Goal: Browse casually: Explore the website without a specific task or goal

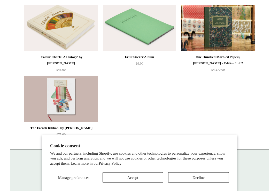
scroll to position [132, 0]
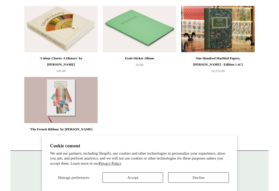
click at [213, 34] on img at bounding box center [217, 29] width 73 height 46
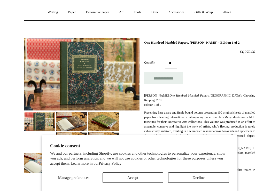
scroll to position [41, 0]
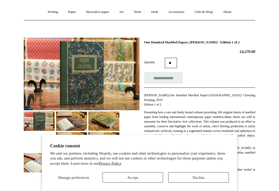
click at [187, 183] on button "Decline" at bounding box center [198, 177] width 61 height 10
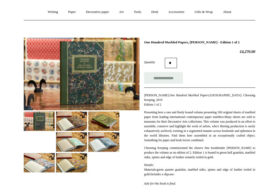
click at [43, 124] on img at bounding box center [39, 121] width 31 height 19
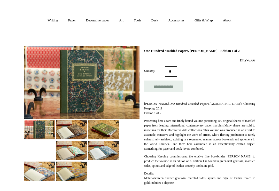
scroll to position [33, 0]
click at [65, 141] on img at bounding box center [71, 150] width 31 height 19
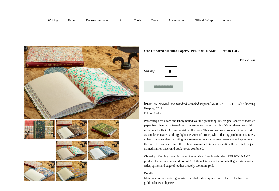
click at [65, 129] on img at bounding box center [71, 129] width 31 height 19
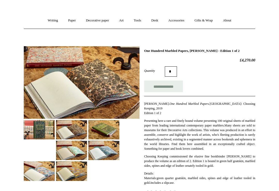
click at [64, 147] on img at bounding box center [71, 150] width 31 height 19
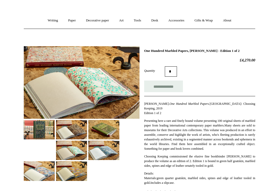
click at [65, 146] on img at bounding box center [71, 150] width 31 height 19
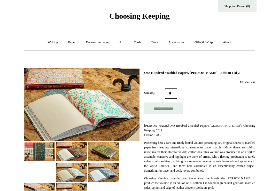
scroll to position [11, 0]
click at [46, 41] on link "Writing +" at bounding box center [53, 43] width 20 height 14
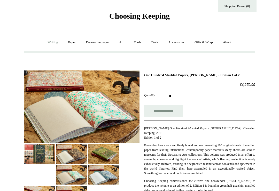
scroll to position [11, 0]
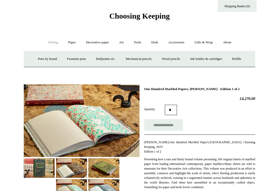
click at [172, 59] on link "Wood pencils +" at bounding box center [171, 59] width 28 height 14
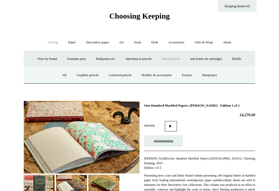
click at [57, 74] on link "All" at bounding box center [64, 75] width 14 height 14
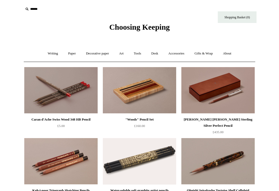
click at [49, 53] on link "Writing +" at bounding box center [53, 54] width 20 height 14
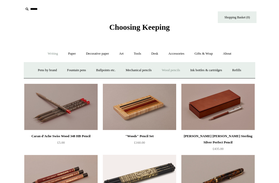
click at [68, 73] on link "Fountain pens +" at bounding box center [76, 70] width 28 height 14
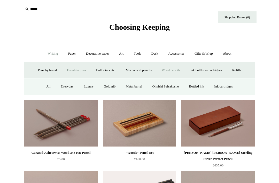
click at [42, 90] on link "All" at bounding box center [49, 87] width 14 height 14
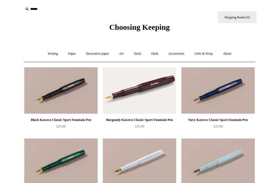
click at [64, 55] on link "Paper +" at bounding box center [72, 54] width 17 height 14
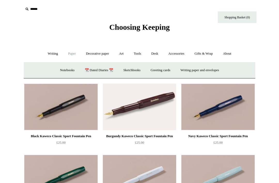
click at [44, 54] on link "Writing +" at bounding box center [53, 54] width 20 height 14
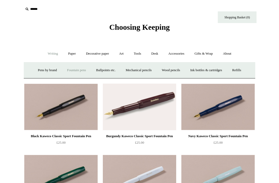
click at [111, 73] on link "Ballpoints etc. +" at bounding box center [105, 70] width 29 height 14
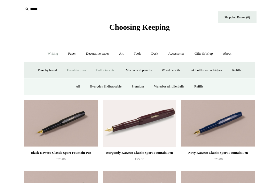
click at [71, 86] on link "All" at bounding box center [78, 87] width 14 height 14
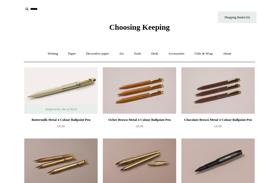
click at [50, 54] on link "Writing +" at bounding box center [53, 54] width 20 height 14
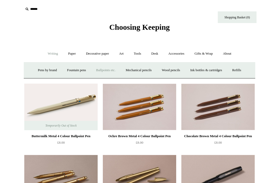
click at [146, 68] on link "Mechanical pencils +" at bounding box center [138, 70] width 35 height 14
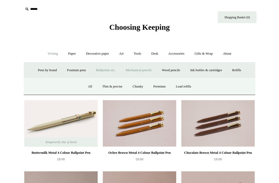
click at [83, 83] on link "All" at bounding box center [90, 87] width 14 height 14
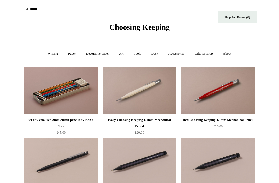
click at [68, 50] on link "Paper +" at bounding box center [72, 54] width 17 height 14
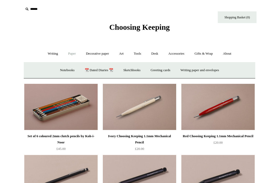
click at [48, 47] on link "Writing +" at bounding box center [53, 54] width 20 height 14
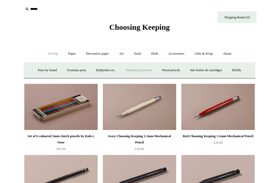
click at [171, 68] on link "Wood pencils +" at bounding box center [171, 70] width 28 height 14
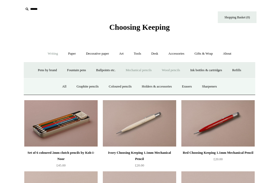
click at [130, 74] on link "Mechanical pencils +" at bounding box center [138, 70] width 35 height 14
click at [175, 66] on link "Wood pencils +" at bounding box center [171, 70] width 28 height 14
click at [154, 83] on link "Holders & accessories" at bounding box center [156, 87] width 39 height 14
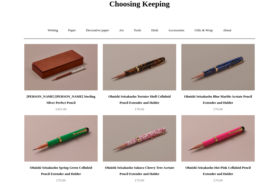
scroll to position [16, 0]
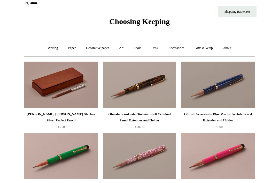
click at [51, 46] on link "Writing +" at bounding box center [53, 48] width 20 height 14
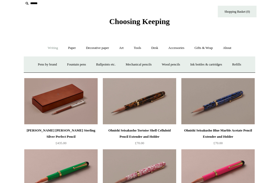
click at [169, 65] on link "Wood pencils +" at bounding box center [171, 65] width 28 height 14
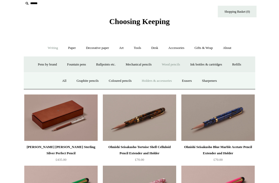
click at [61, 82] on link "All" at bounding box center [64, 81] width 14 height 14
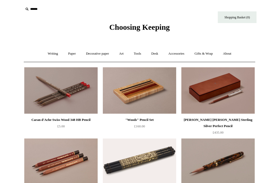
click at [45, 53] on link "Writing +" at bounding box center [53, 54] width 20 height 14
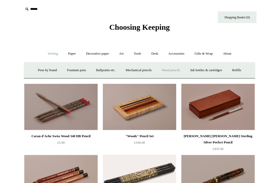
click at [168, 69] on link "Wood pencils +" at bounding box center [171, 70] width 28 height 14
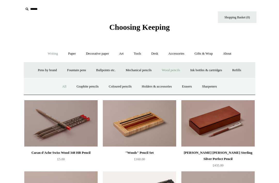
click at [122, 84] on link "Coloured pencils" at bounding box center [120, 87] width 32 height 14
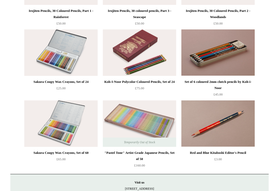
scroll to position [108, 0]
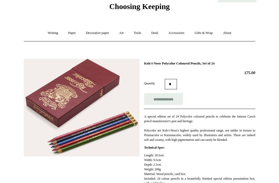
scroll to position [7, 0]
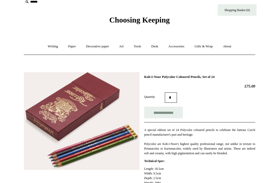
click at [158, 46] on link "Desk +" at bounding box center [155, 46] width 16 height 14
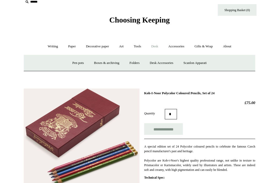
click at [164, 63] on link "Desk Accessories" at bounding box center [161, 63] width 33 height 14
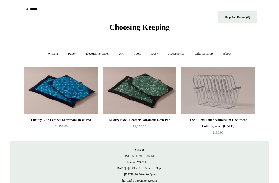
click at [150, 52] on link "Desk +" at bounding box center [155, 54] width 16 height 14
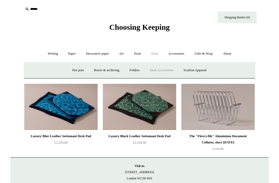
click at [68, 68] on link "Pen pots" at bounding box center [78, 70] width 21 height 14
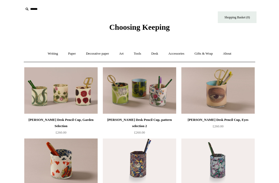
click at [115, 54] on link "Art +" at bounding box center [121, 54] width 14 height 14
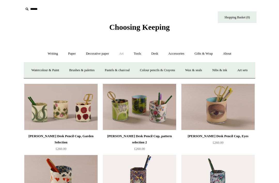
click at [46, 73] on link "Watercolour & Paint" at bounding box center [45, 70] width 37 height 14
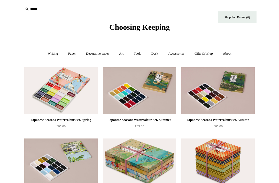
click at [44, 52] on link "Writing +" at bounding box center [53, 54] width 20 height 14
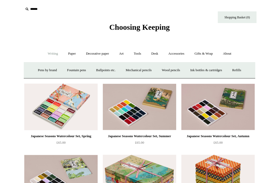
click at [64, 52] on link "Paper +" at bounding box center [72, 54] width 17 height 14
click at [80, 70] on link "📆 Dated Diaries 📆" at bounding box center [99, 70] width 38 height 14
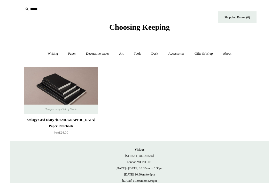
click at [64, 56] on link "Paper +" at bounding box center [72, 54] width 17 height 14
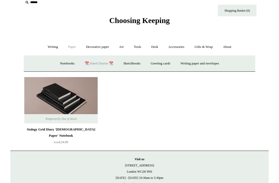
scroll to position [7, 0]
click at [130, 65] on link "Sketchbooks +" at bounding box center [131, 63] width 26 height 14
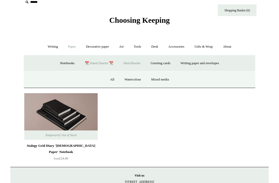
click at [105, 76] on link "All" at bounding box center [112, 80] width 14 height 14
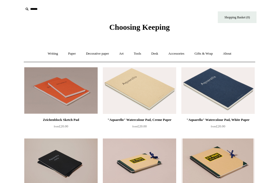
click at [65, 54] on link "Paper +" at bounding box center [72, 54] width 17 height 14
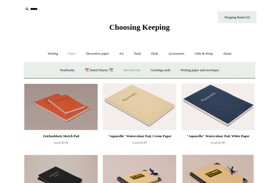
click at [56, 72] on link "Notebooks +" at bounding box center [67, 70] width 24 height 14
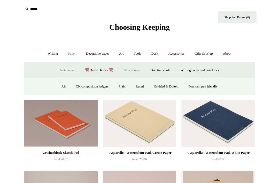
click at [59, 83] on link "All" at bounding box center [64, 87] width 14 height 14
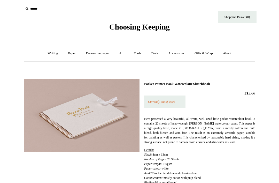
scroll to position [6, 0]
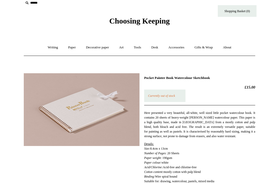
click at [33, 82] on img at bounding box center [82, 109] width 116 height 73
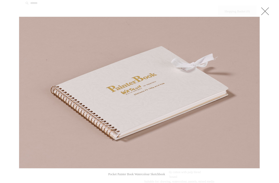
scroll to position [0, 0]
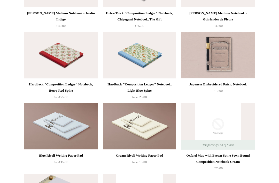
scroll to position [2733, 0]
